Goal: Register for event/course

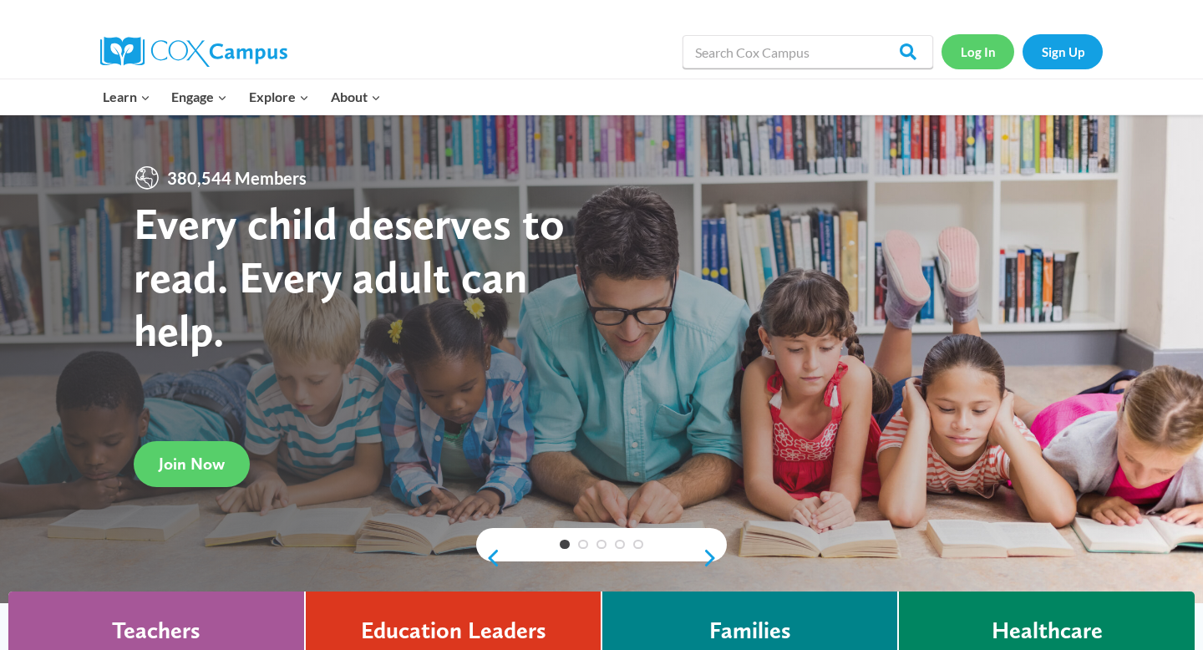
click at [981, 55] on link "Log In" at bounding box center [977, 51] width 73 height 34
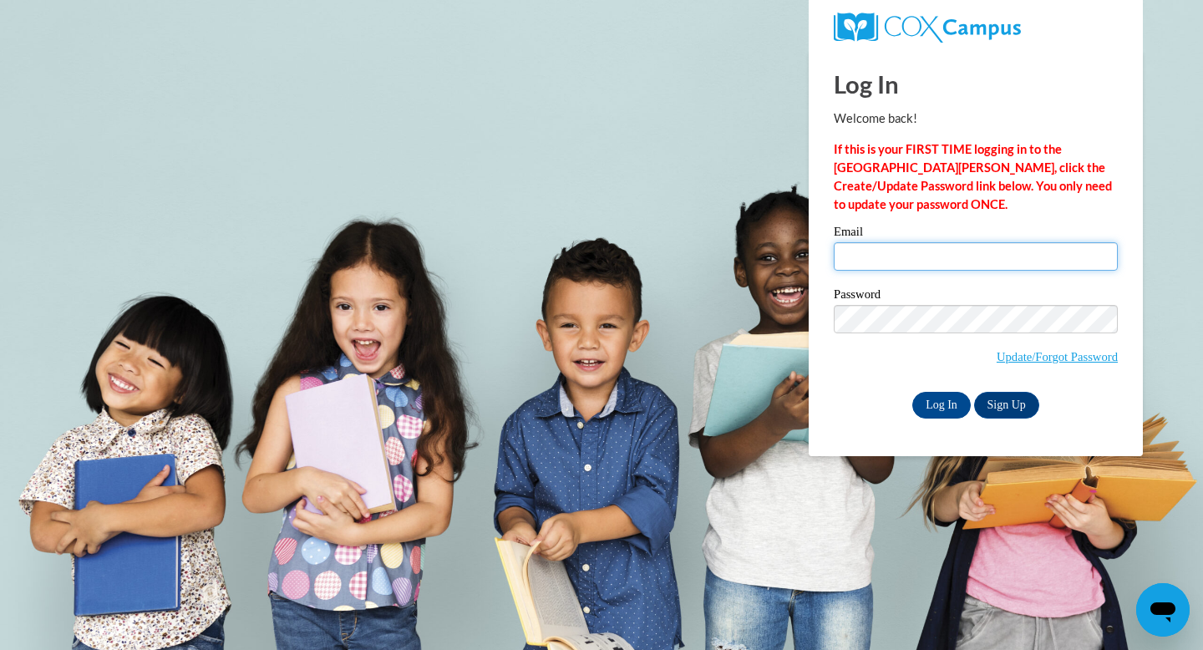
click at [914, 269] on input "Email" at bounding box center [976, 256] width 284 height 28
type input "mrhand@valdosta.edu"
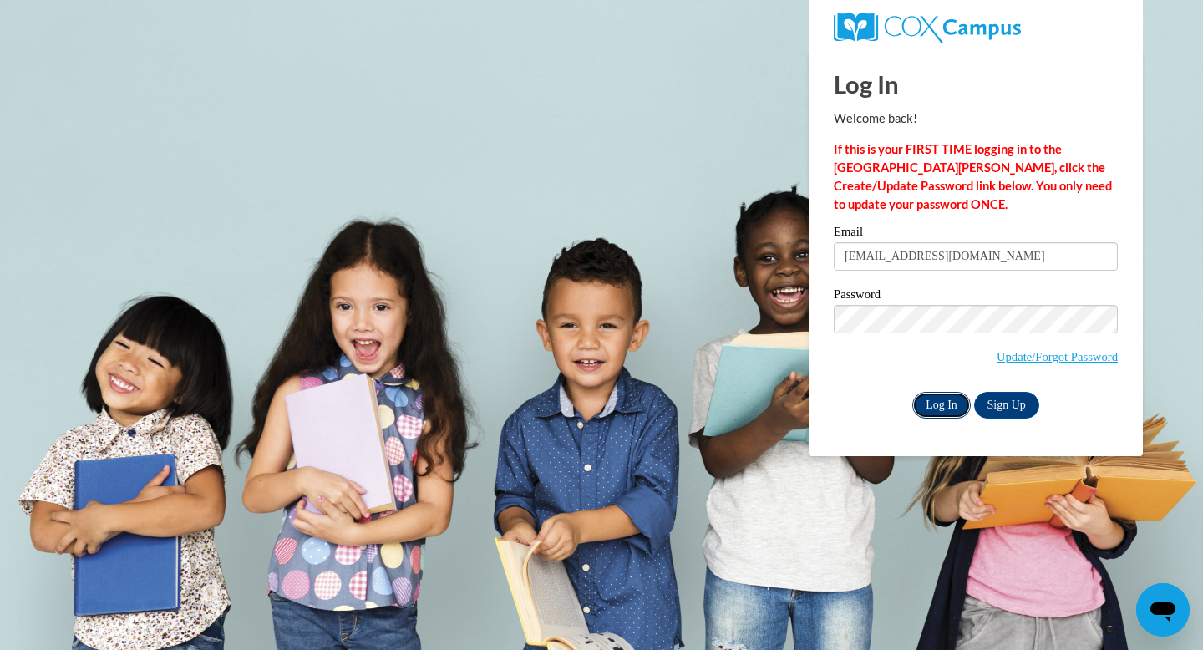
click at [936, 408] on input "Log In" at bounding box center [941, 405] width 58 height 27
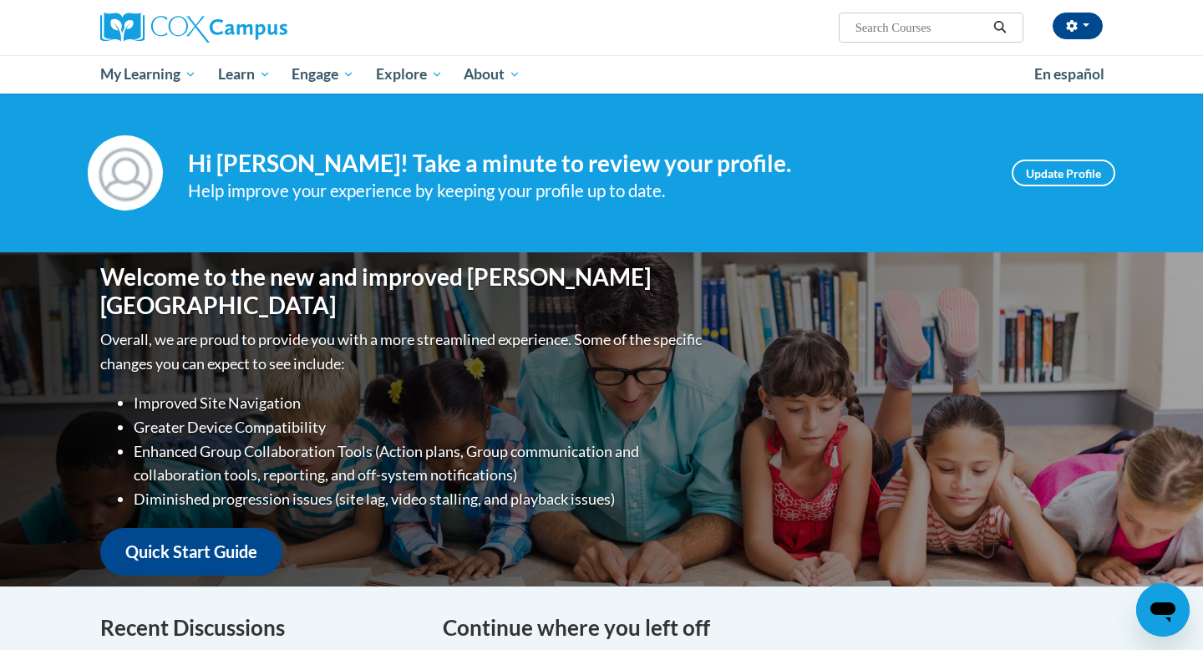
click at [945, 35] on input "Search..." at bounding box center [921, 28] width 134 height 20
type input "response to intervention"
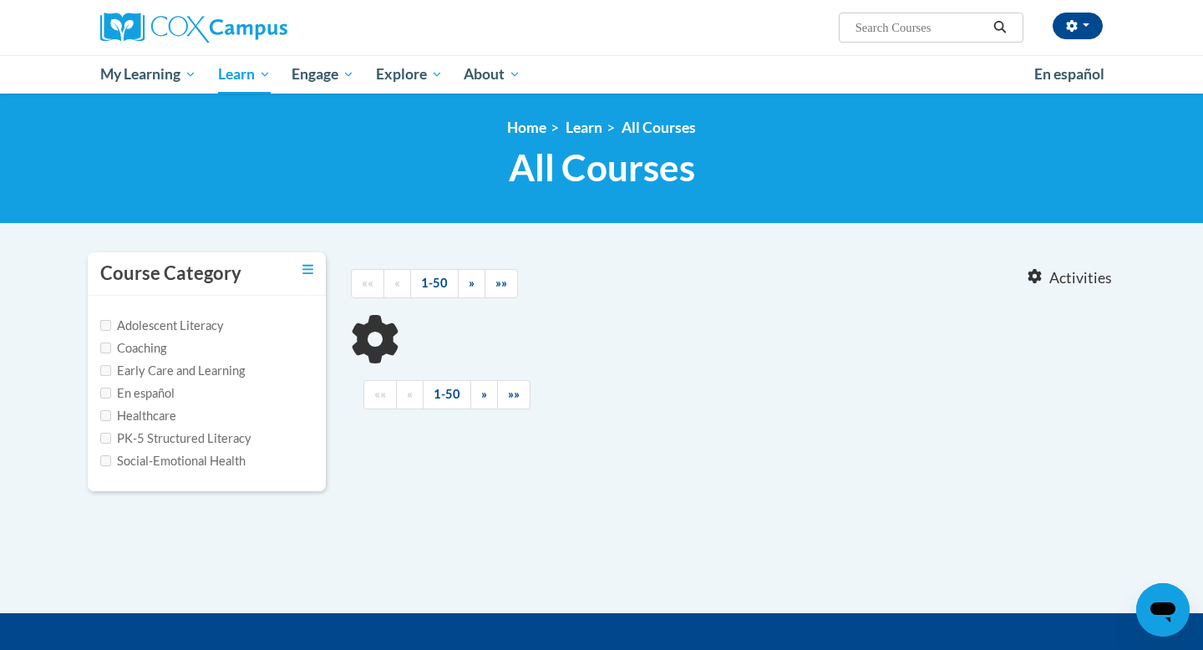
type input "response to intervention"
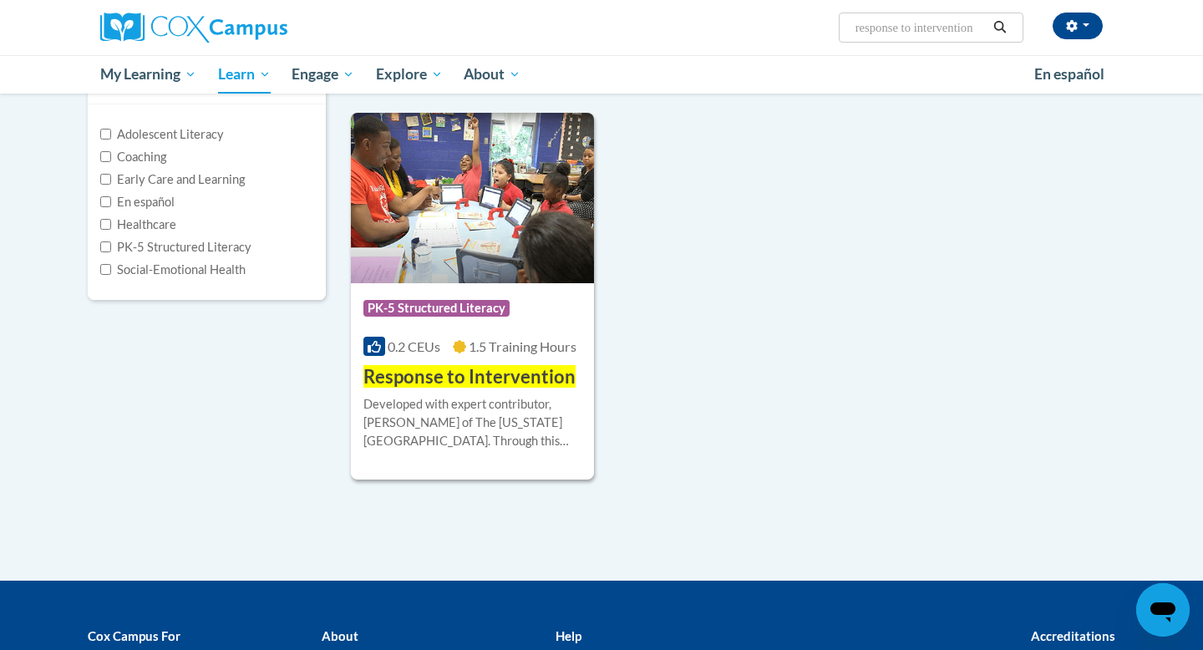
scroll to position [292, 0]
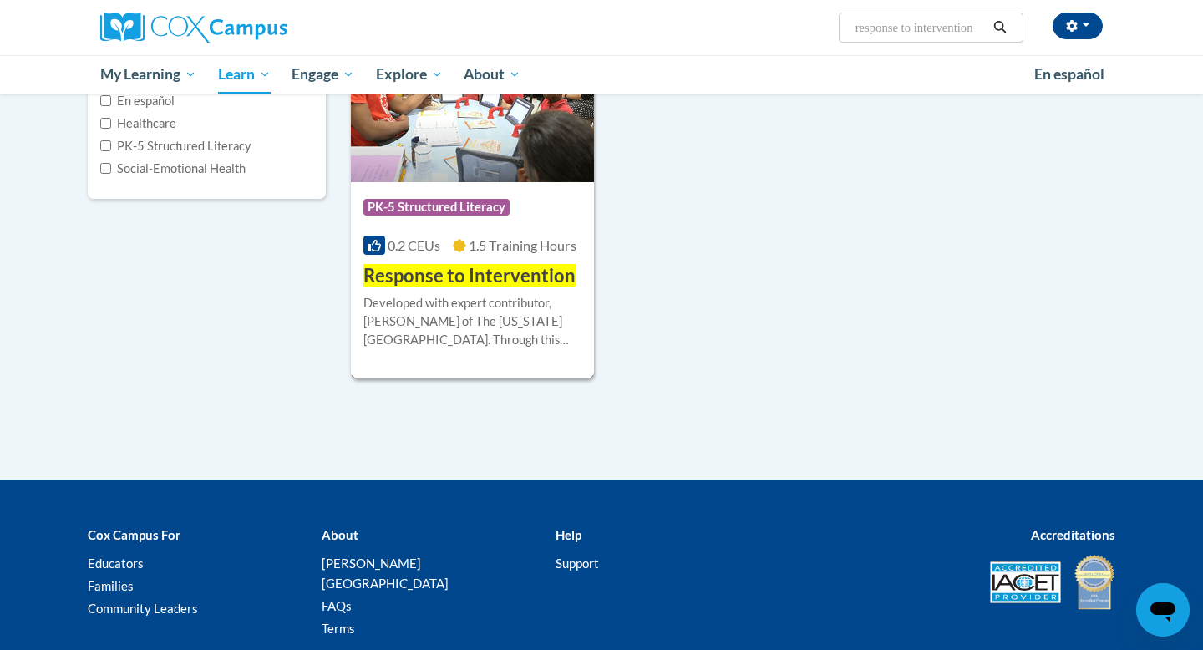
click at [503, 302] on div "Developed with expert contributor, Dr. Laura Justice of The Ohio State Universi…" at bounding box center [472, 321] width 218 height 55
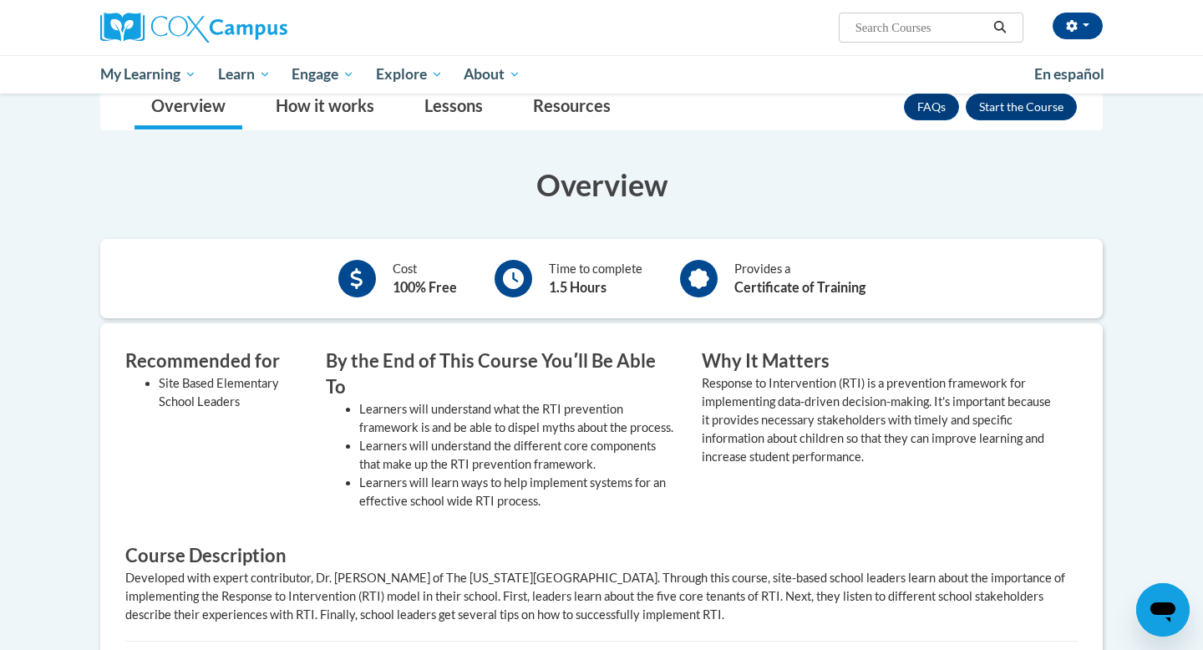
scroll to position [207, 0]
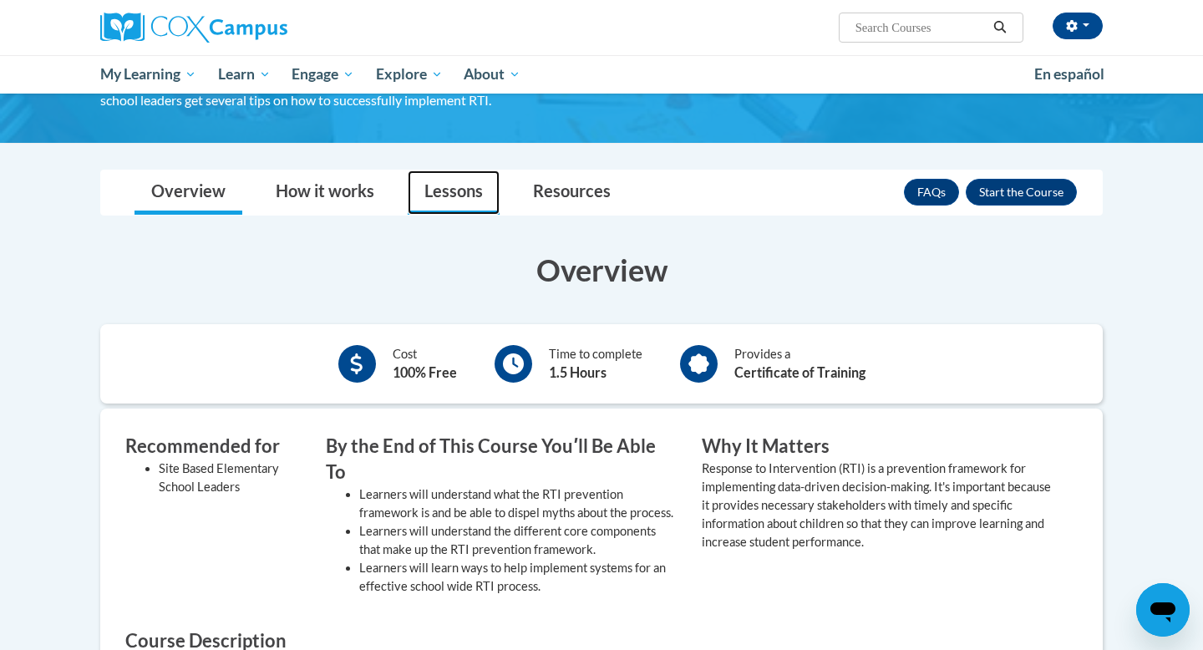
click at [454, 196] on link "Lessons" at bounding box center [454, 192] width 92 height 44
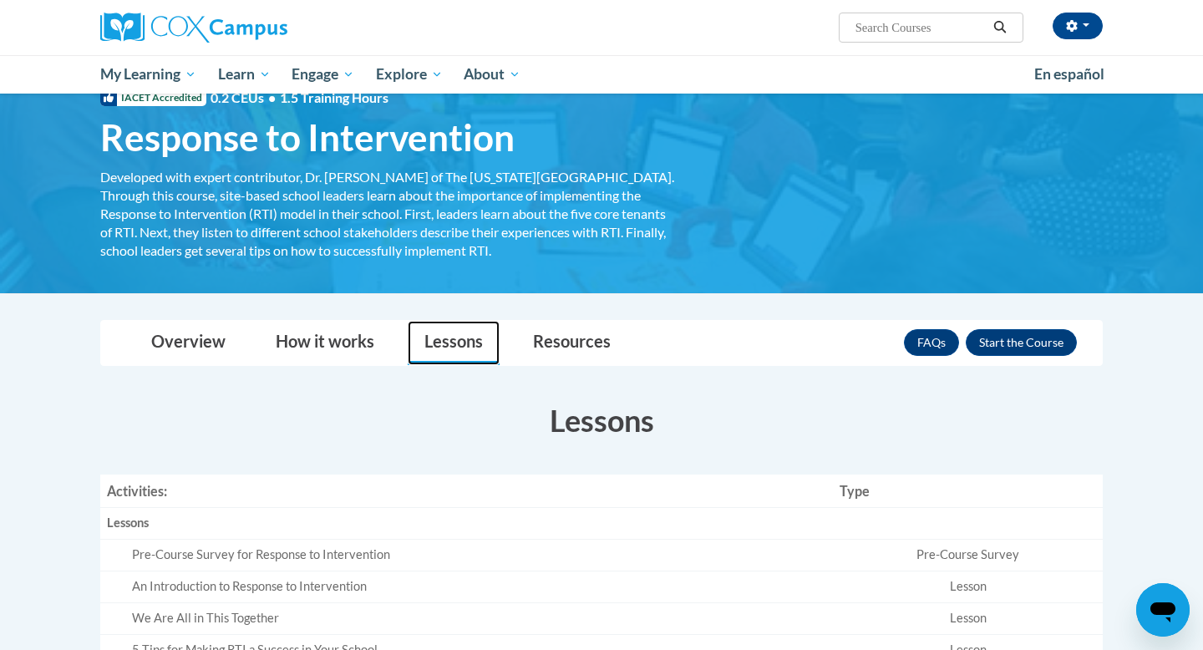
scroll to position [0, 0]
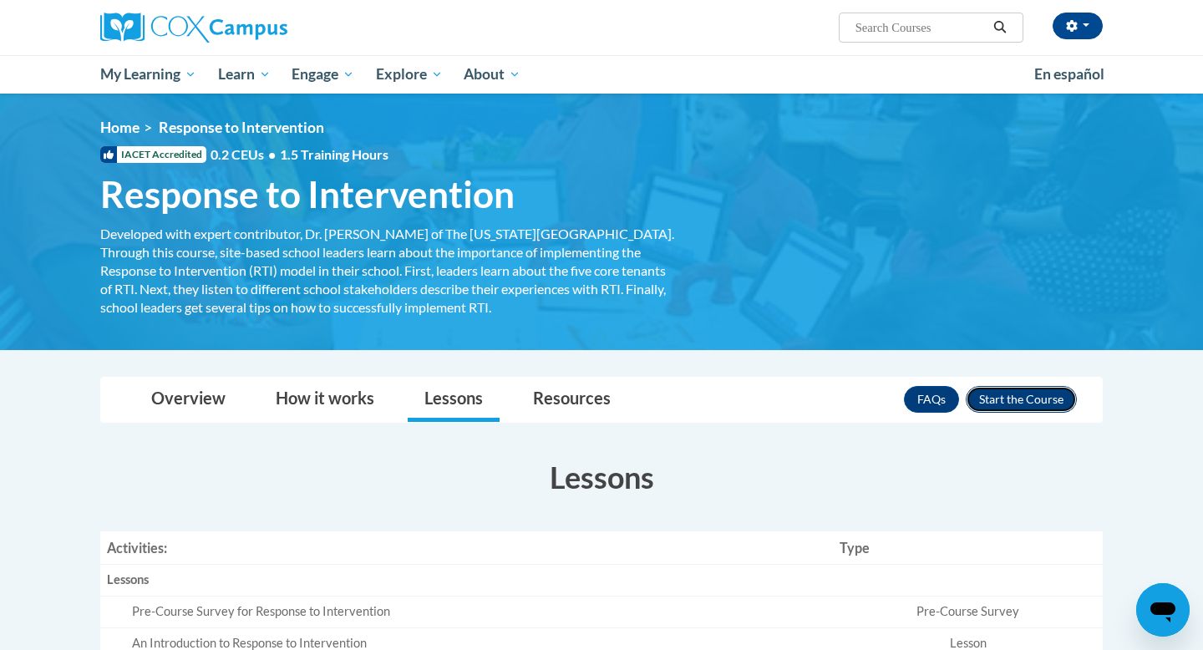
click at [1034, 406] on button "Enroll" at bounding box center [1021, 399] width 111 height 27
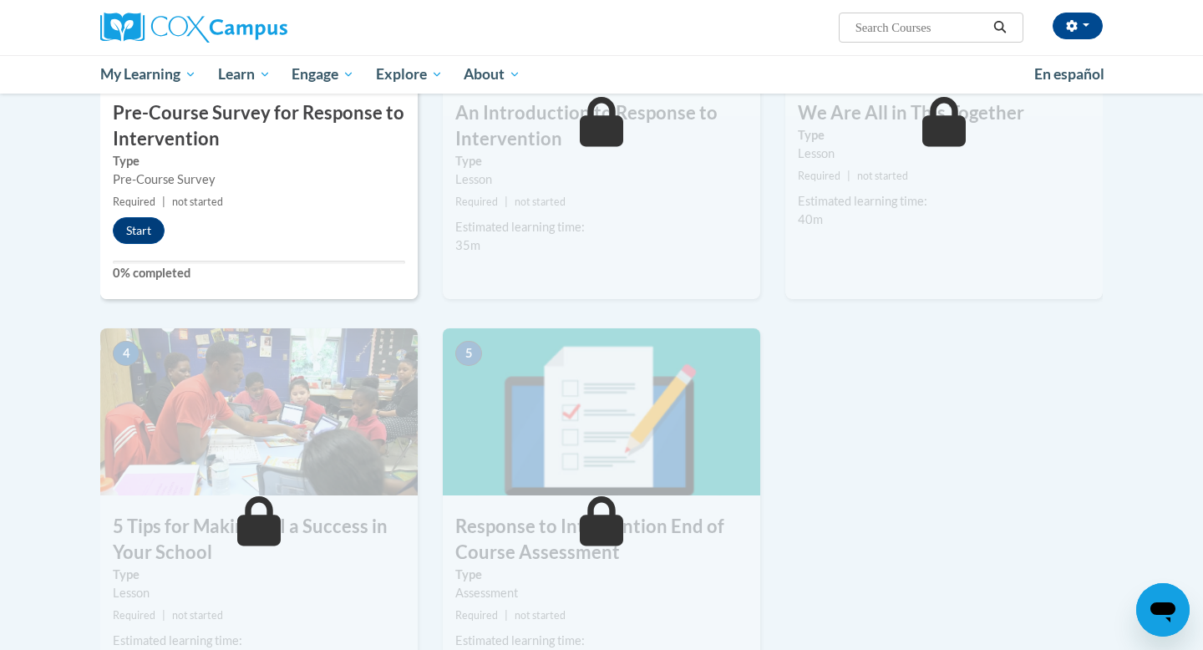
scroll to position [525, 0]
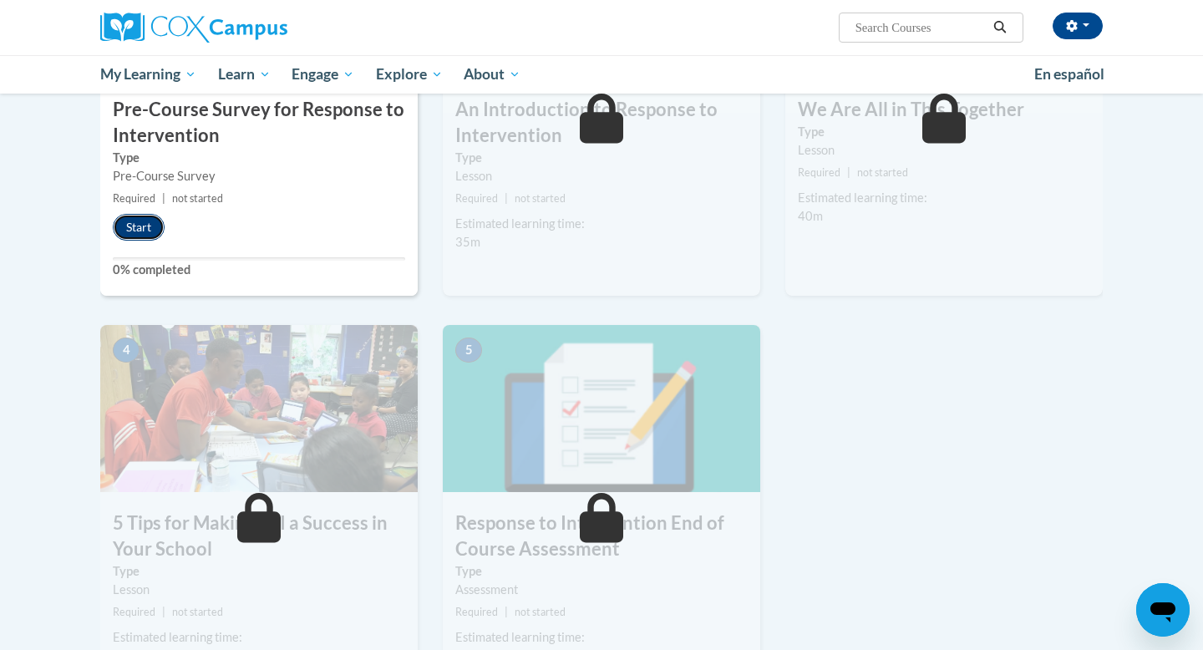
click at [141, 231] on button "Start" at bounding box center [139, 227] width 52 height 27
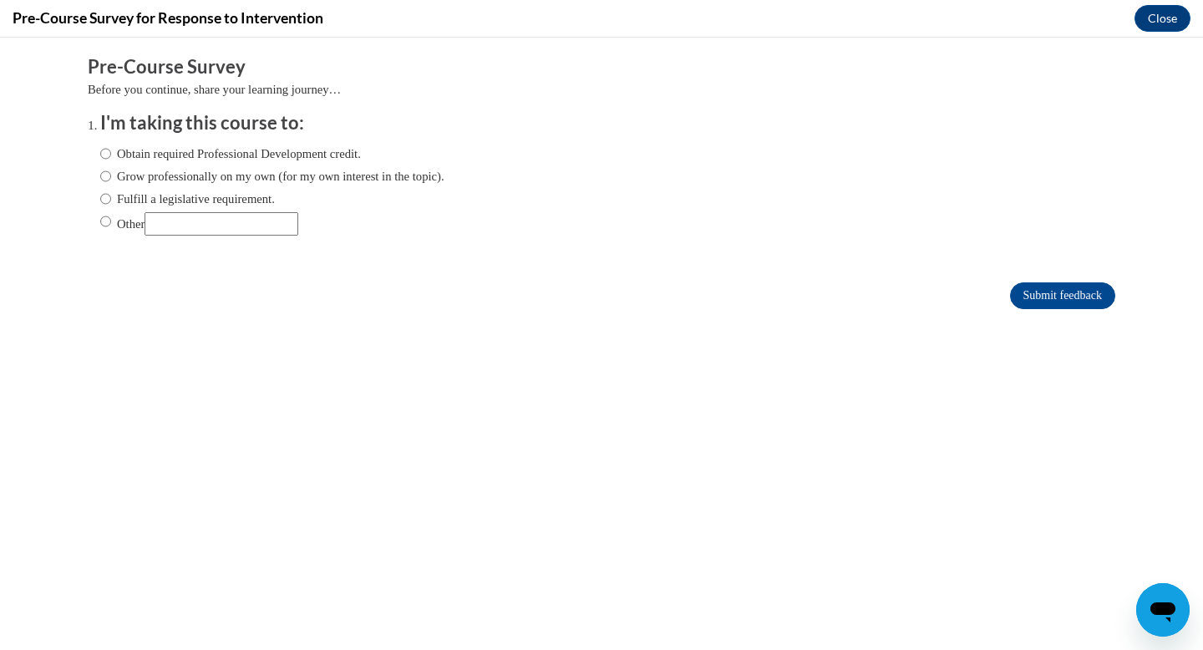
scroll to position [0, 0]
click at [336, 174] on label "Grow professionally on my own (for my own interest in the topic)." at bounding box center [272, 176] width 344 height 18
click at [111, 174] on input "Grow professionally on my own (for my own interest in the topic)." at bounding box center [105, 176] width 11 height 18
radio input "true"
click at [1047, 296] on input "Submit feedback" at bounding box center [1062, 295] width 105 height 27
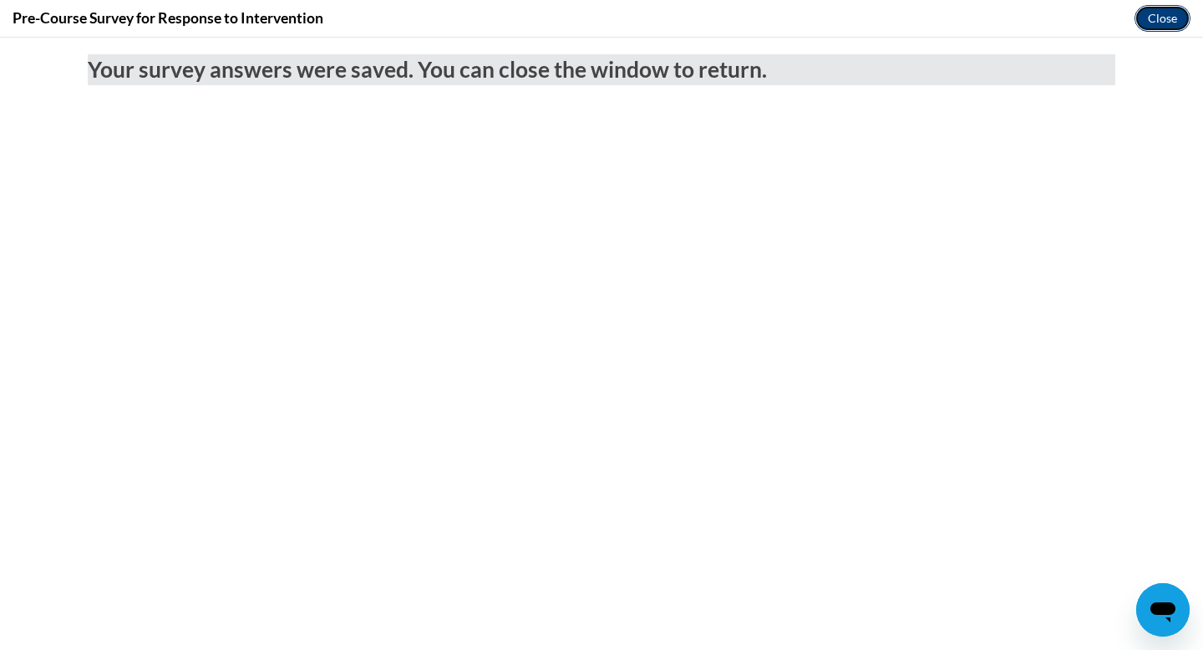
click at [1158, 23] on button "Close" at bounding box center [1162, 18] width 56 height 27
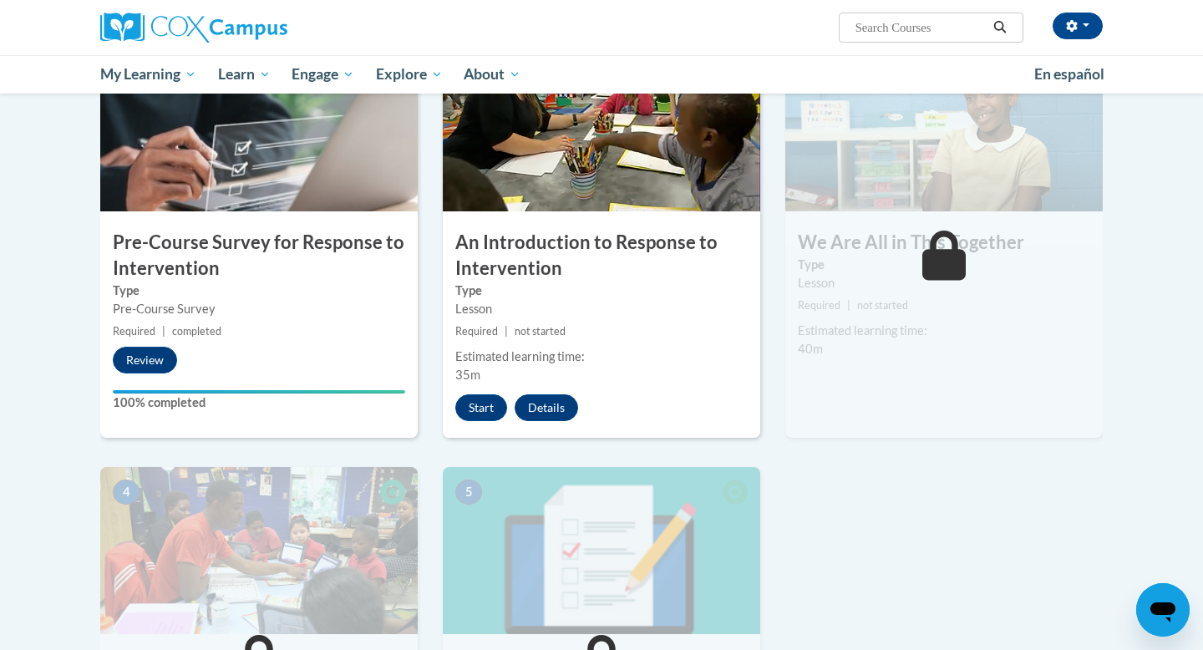
scroll to position [384, 0]
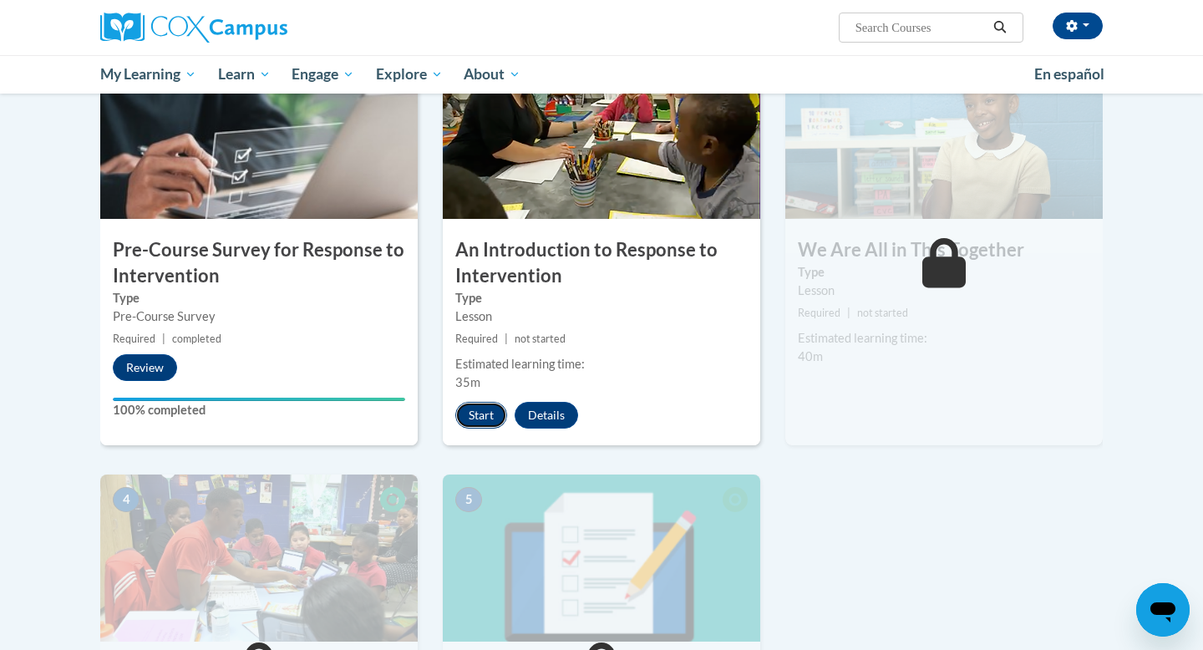
click at [479, 409] on button "Start" at bounding box center [481, 415] width 52 height 27
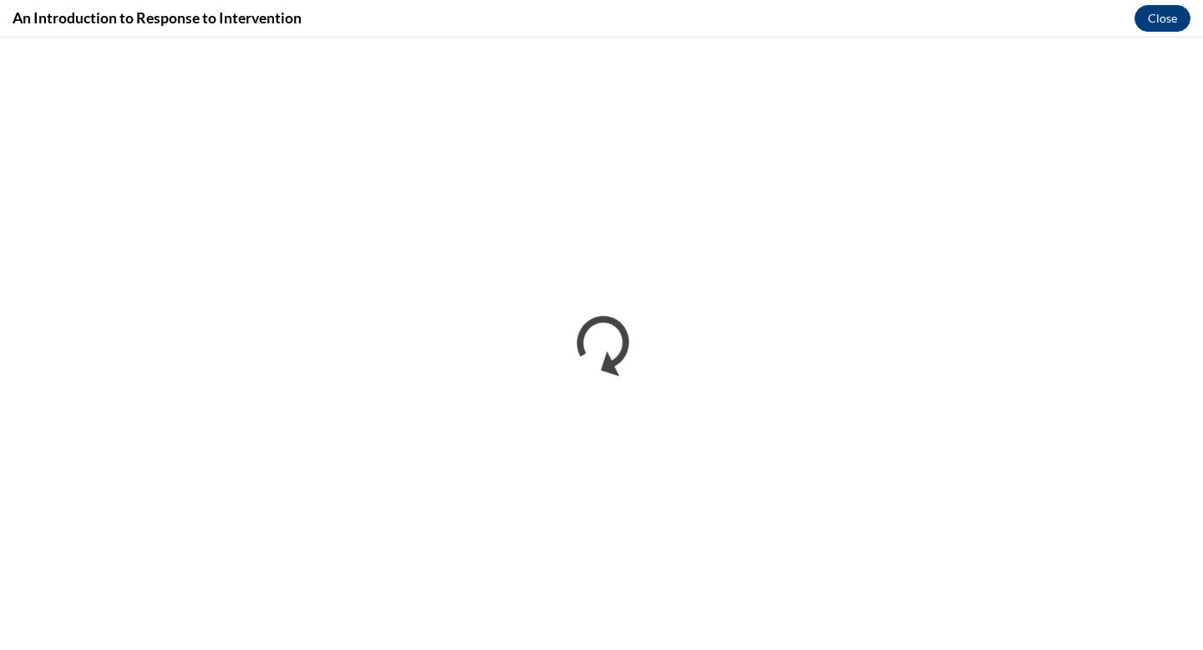
scroll to position [0, 0]
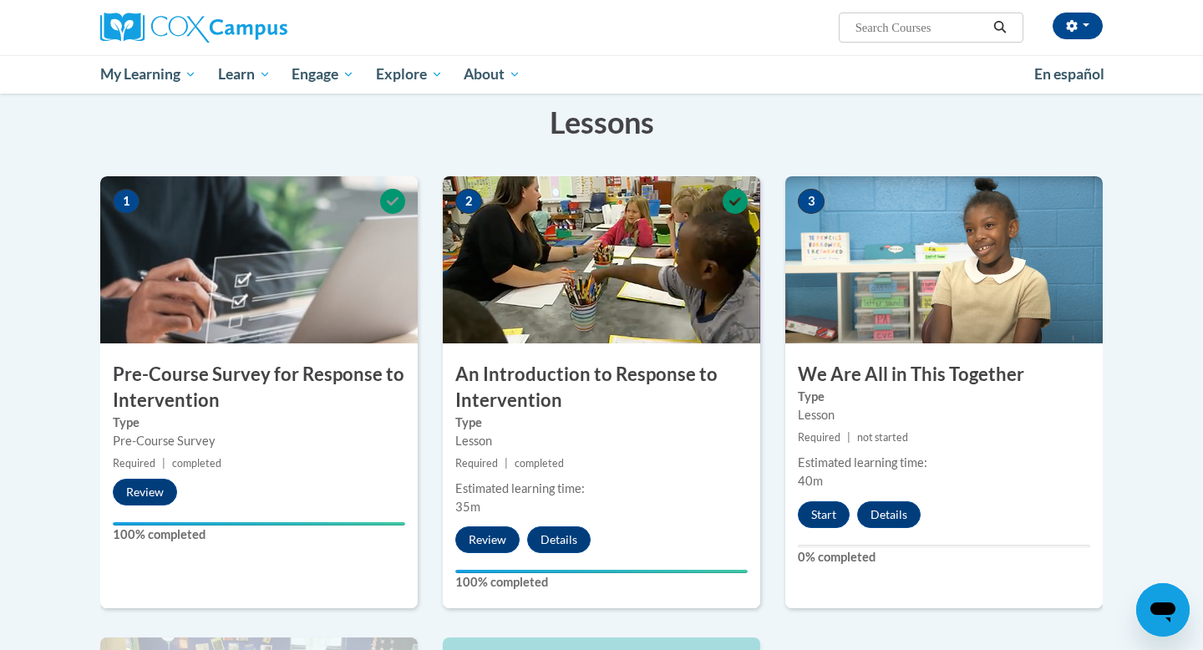
scroll to position [288, 0]
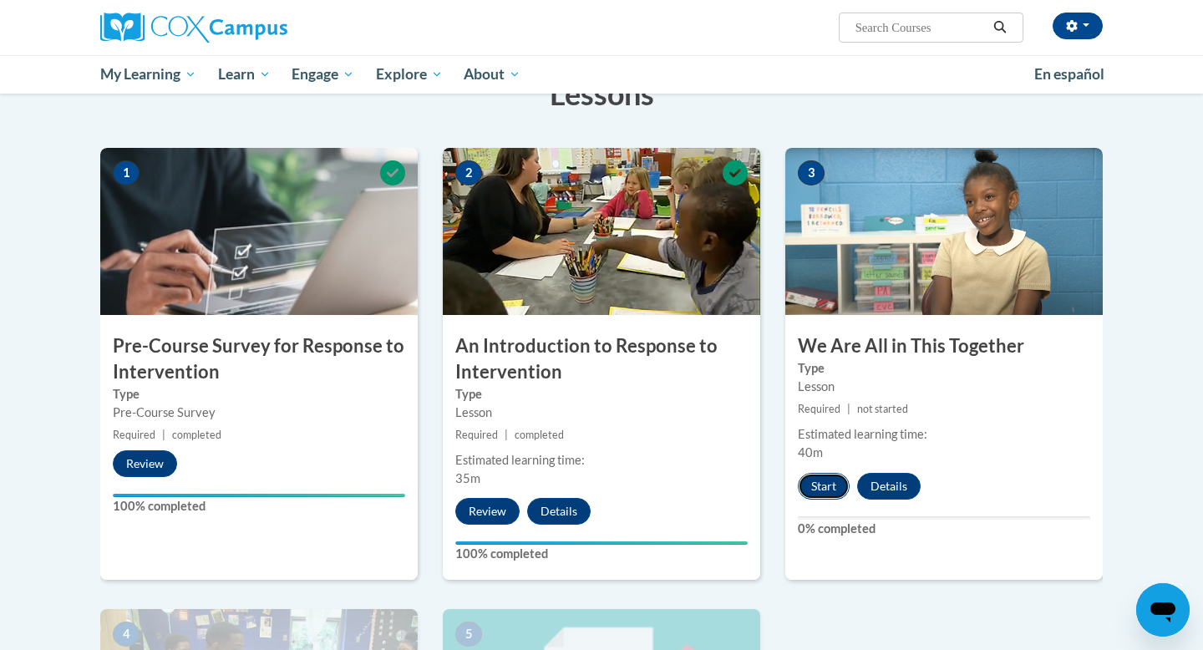
click at [819, 489] on button "Start" at bounding box center [824, 486] width 52 height 27
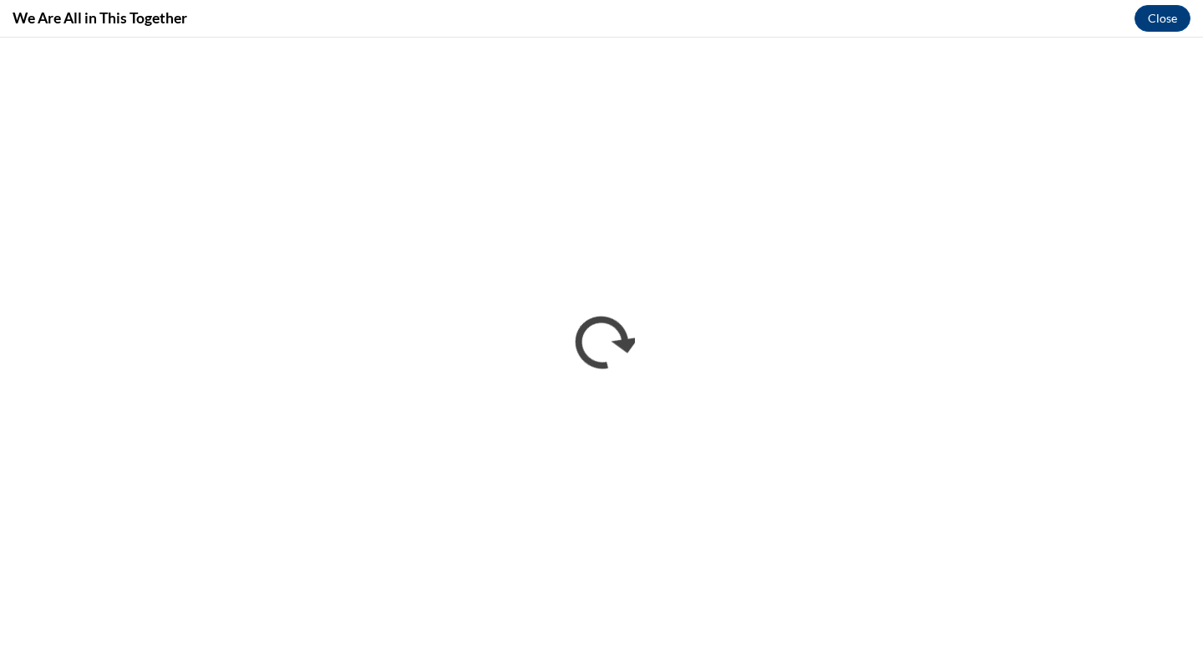
scroll to position [0, 0]
click at [1164, 19] on button "Close" at bounding box center [1162, 18] width 56 height 27
